Goal: Information Seeking & Learning: Learn about a topic

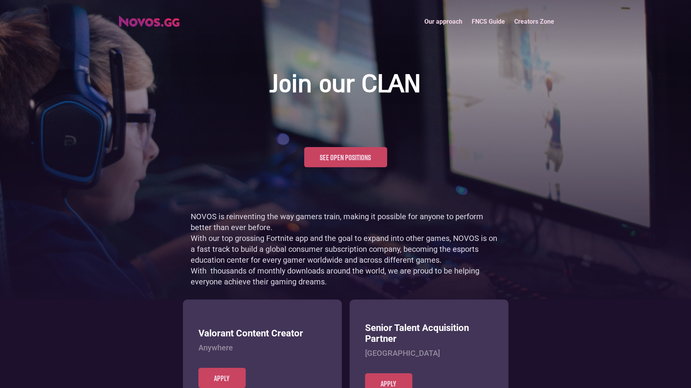
scroll to position [377, 0]
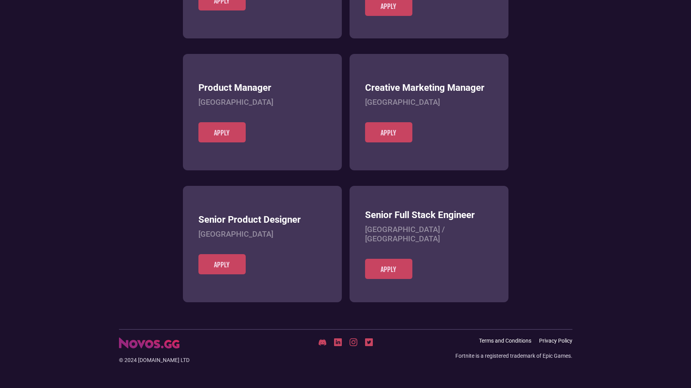
scroll to position [299, 0]
